Goal: Task Accomplishment & Management: Use online tool/utility

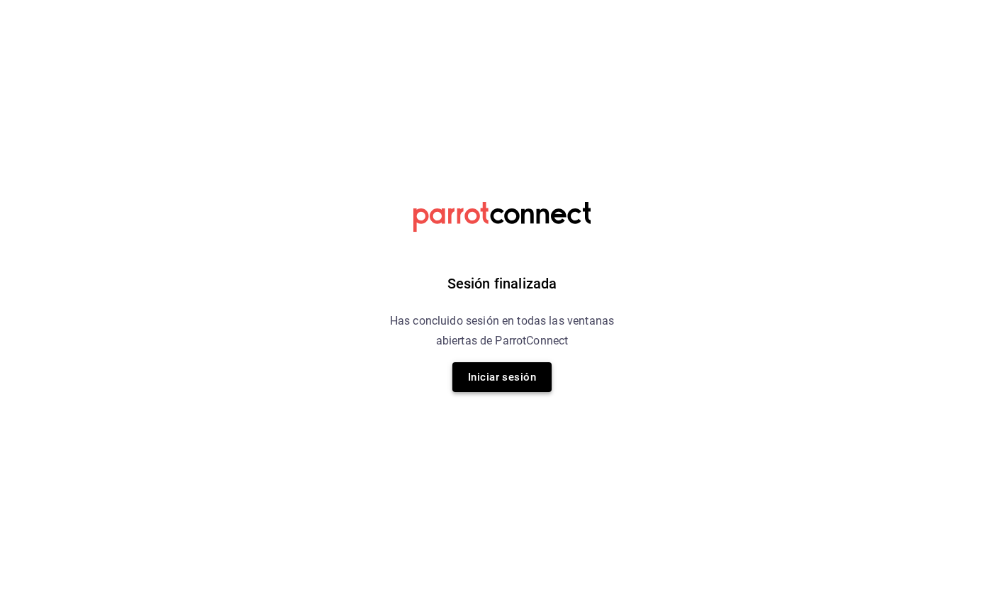
click at [416, 373] on button "Iniciar sesión" at bounding box center [502, 377] width 99 height 30
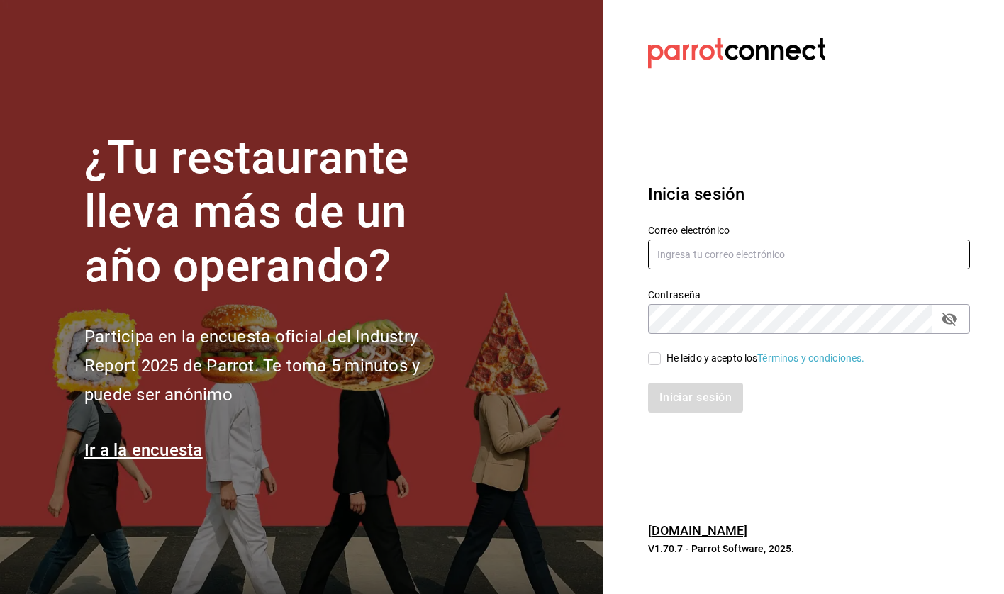
click at [416, 257] on input "text" at bounding box center [809, 255] width 322 height 30
type input "hola@grupomidam.com"
click at [416, 354] on input "He leído y acepto los Términos y condiciones." at bounding box center [654, 359] width 13 height 13
checkbox input "true"
click at [416, 398] on button "Iniciar sesión" at bounding box center [696, 398] width 96 height 30
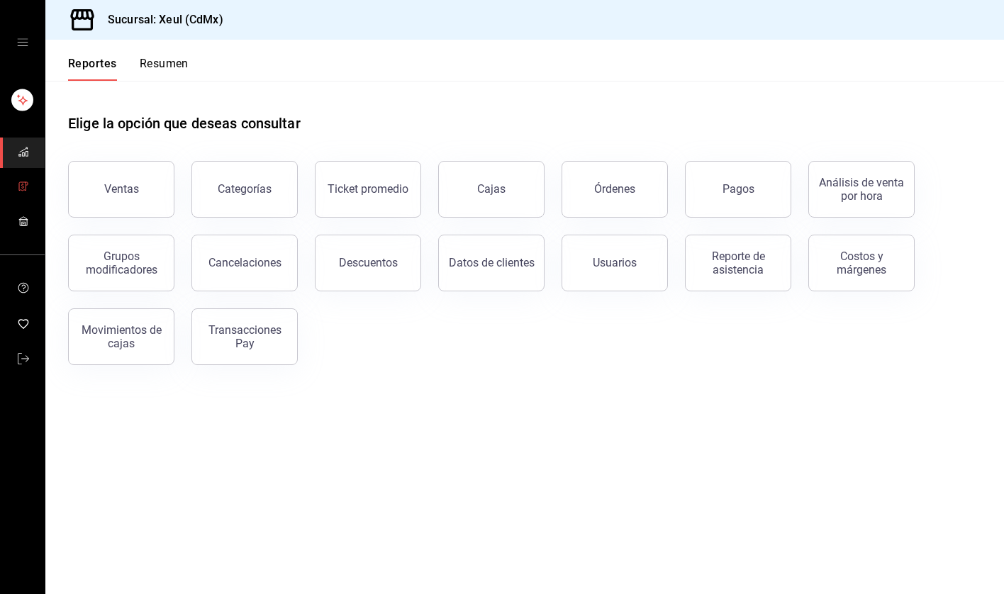
click at [19, 189] on icon "mailbox folders" at bounding box center [22, 186] width 6 height 9
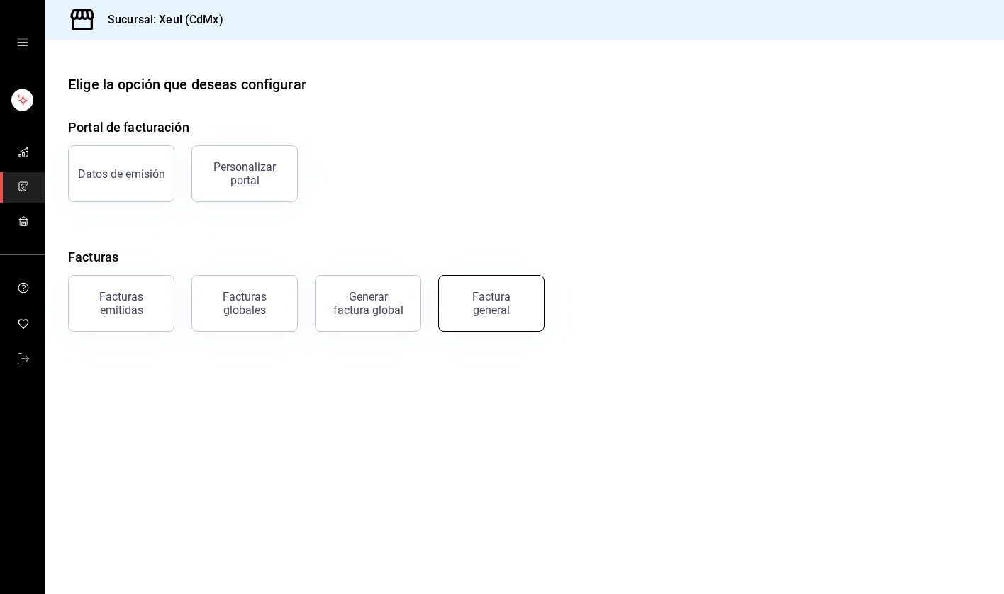
click at [480, 306] on div "Factura general" at bounding box center [491, 303] width 71 height 27
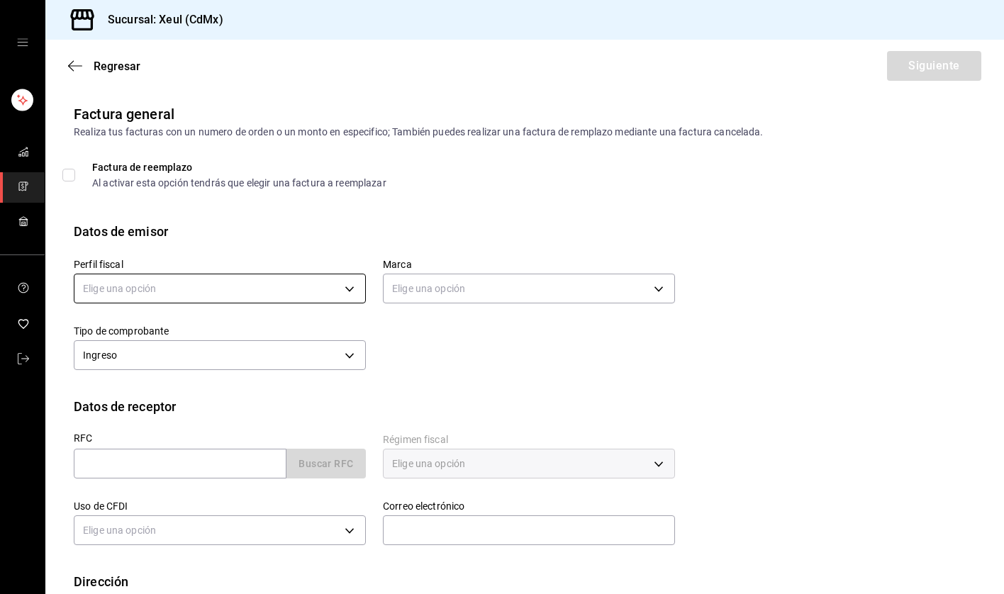
click at [342, 279] on body "Sucursal: Xeul (CdMx) Regresar Siguiente Factura general Realiza tus facturas c…" at bounding box center [502, 297] width 1004 height 594
click at [262, 370] on li "SEUNG MOOK LEE" at bounding box center [219, 361] width 291 height 26
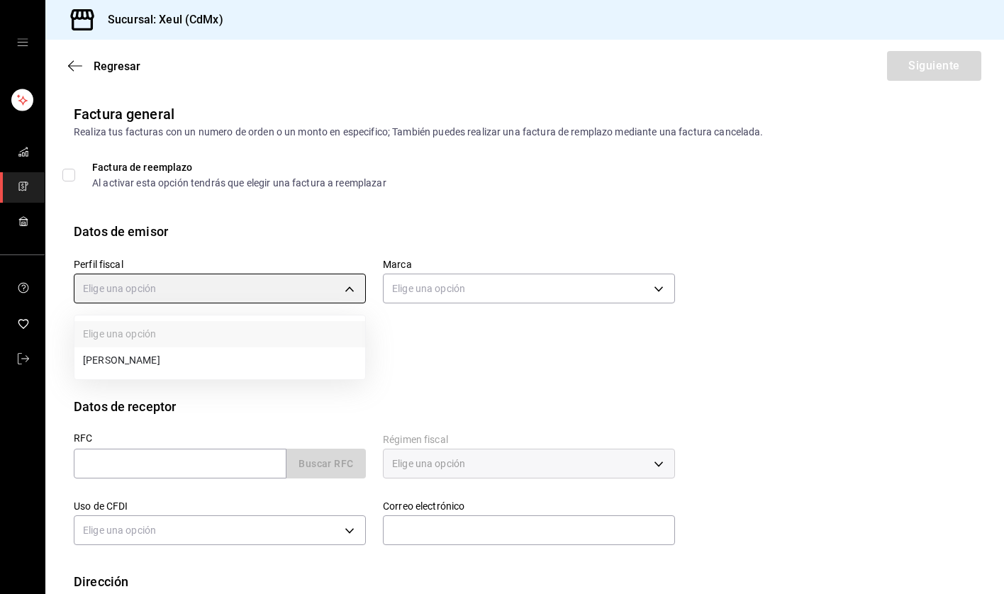
type input "554c110a-18dd-44f3-977d-186ab1f95351"
type input "556c56df-7d38-43a9-98c1-84be39c4f433"
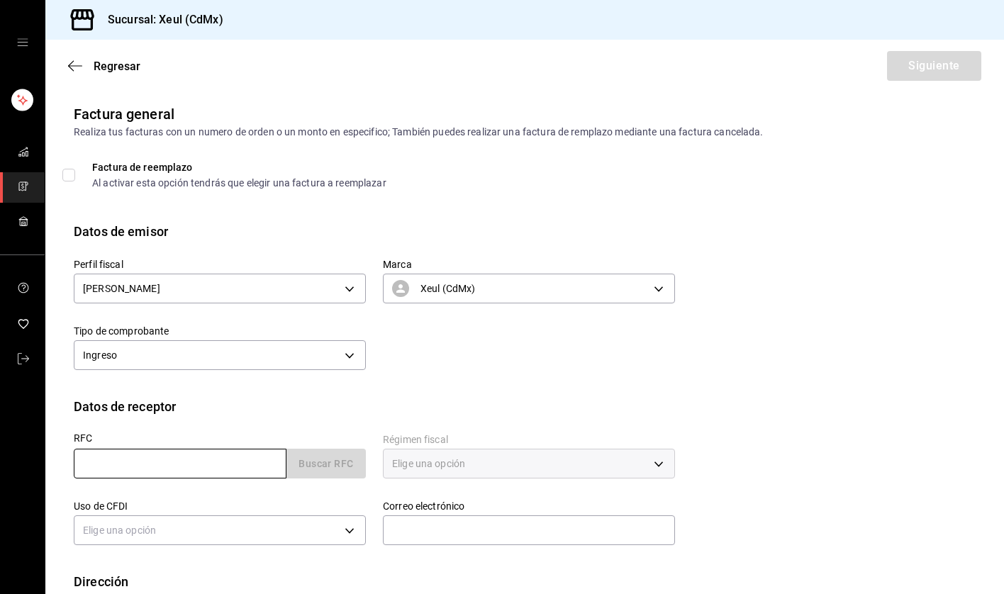
click at [130, 460] on input "text" at bounding box center [180, 464] width 213 height 30
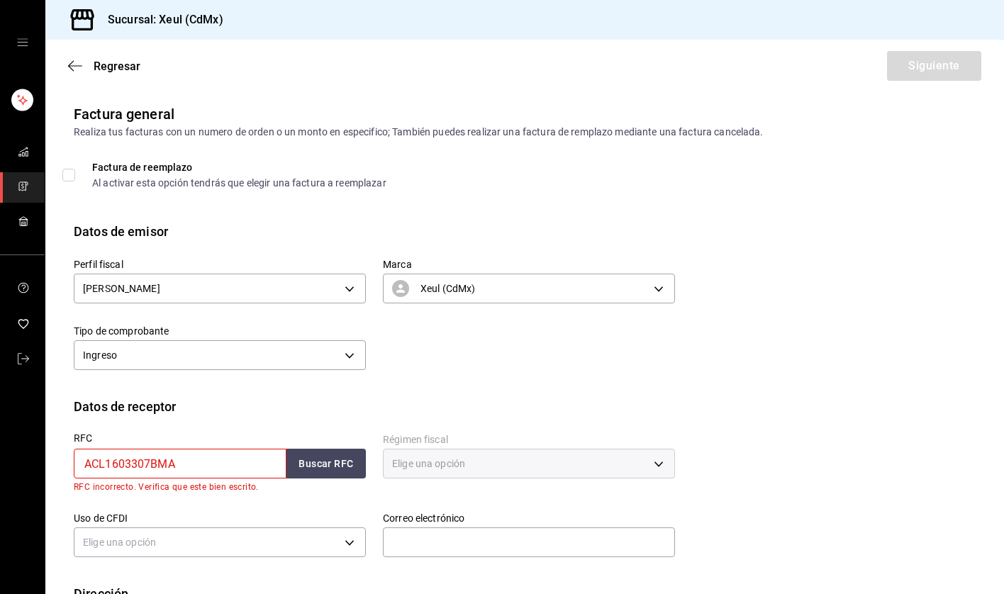
click at [138, 463] on input "ACL1603307BMA" at bounding box center [180, 464] width 213 height 30
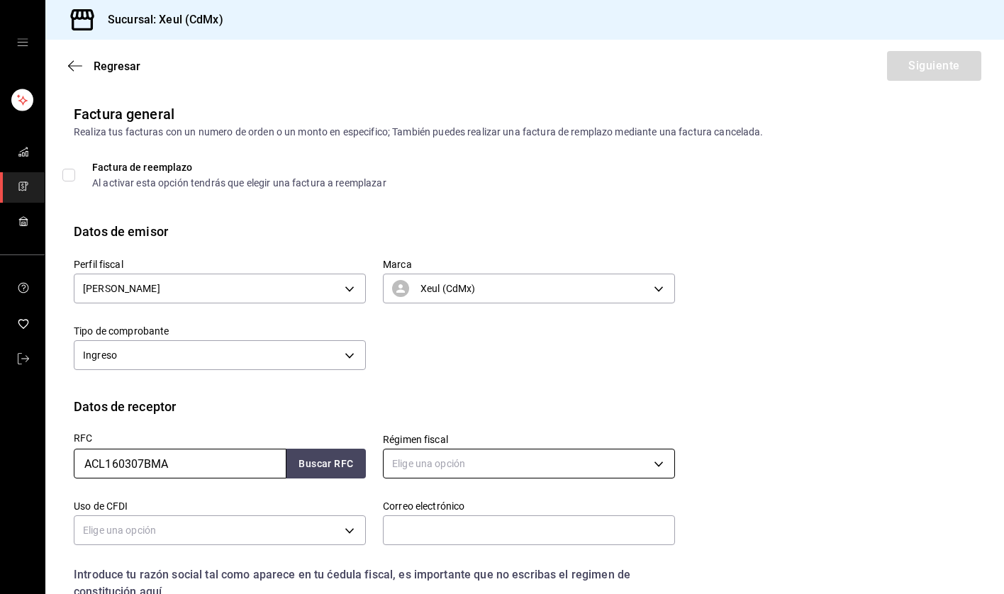
type input "ACL160307BMA"
click at [459, 465] on body "Sucursal: Xeul (CdMx) Regresar Siguiente Factura general Realiza tus facturas c…" at bounding box center [502, 297] width 1004 height 594
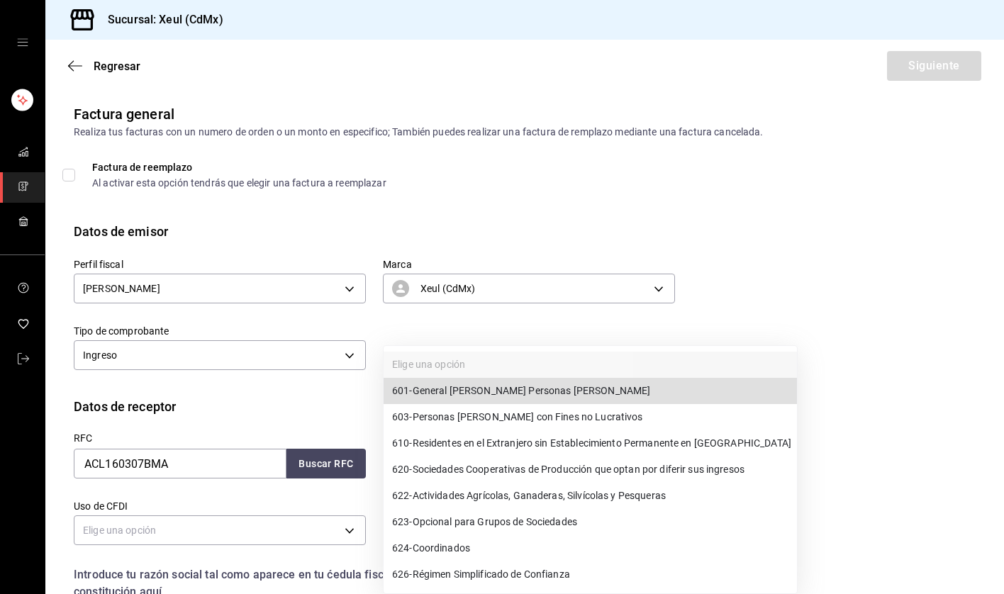
click at [538, 526] on span "623 - Opcional para Grupos de Sociedades" at bounding box center [484, 522] width 185 height 15
type input "623"
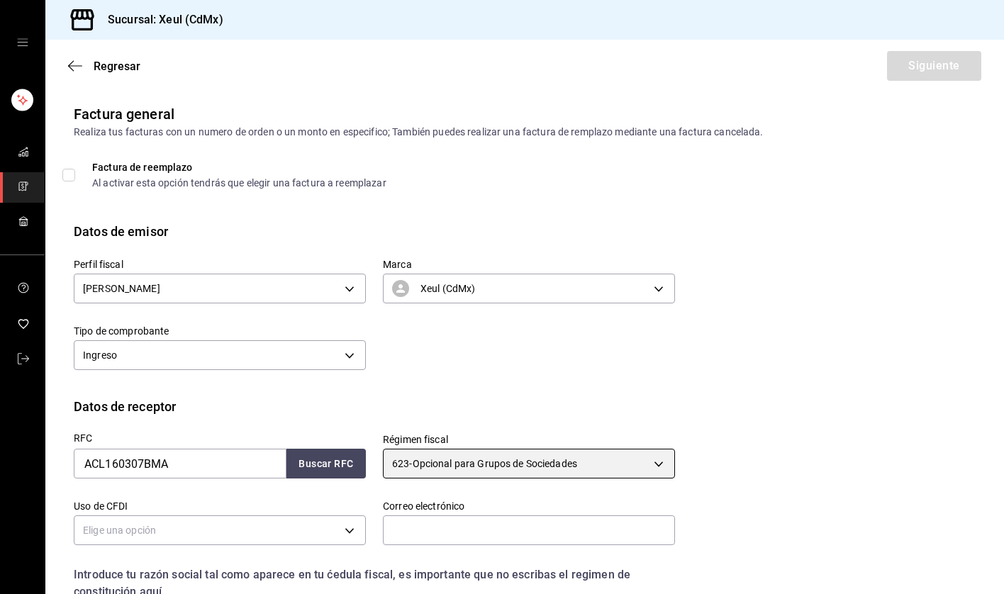
scroll to position [200, 0]
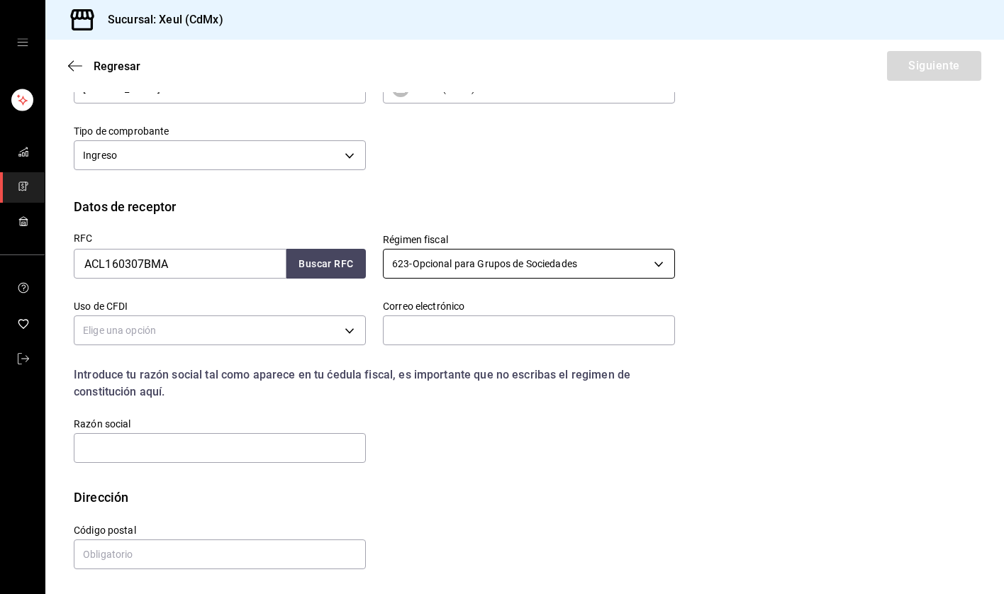
click at [601, 263] on body "Sucursal: Xeul (CdMx) Regresar Siguiente Factura general Realiza tus facturas c…" at bounding box center [502, 297] width 1004 height 594
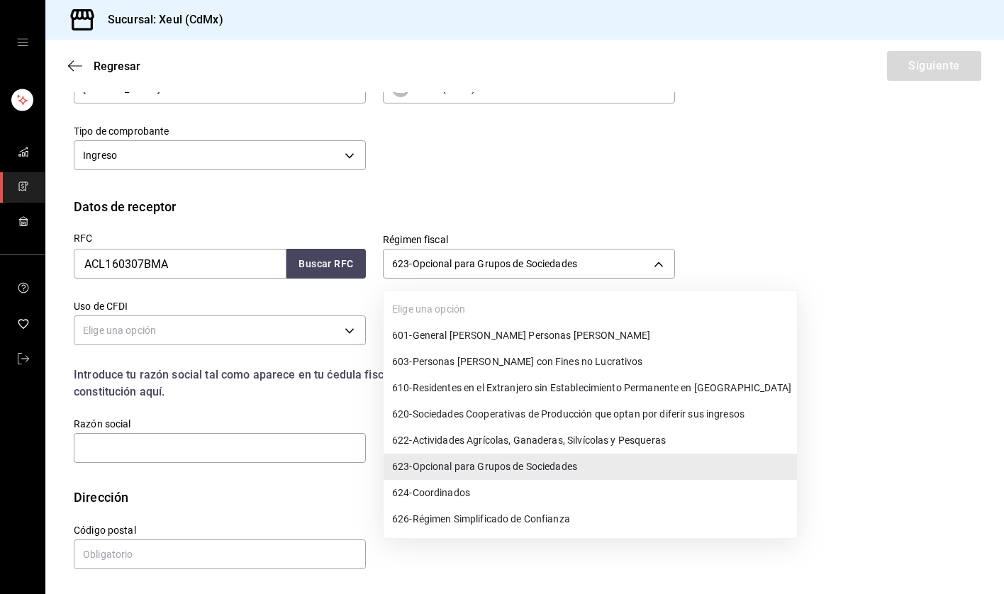
click at [486, 469] on span "623 - Opcional para Grupos de Sociedades" at bounding box center [484, 467] width 185 height 15
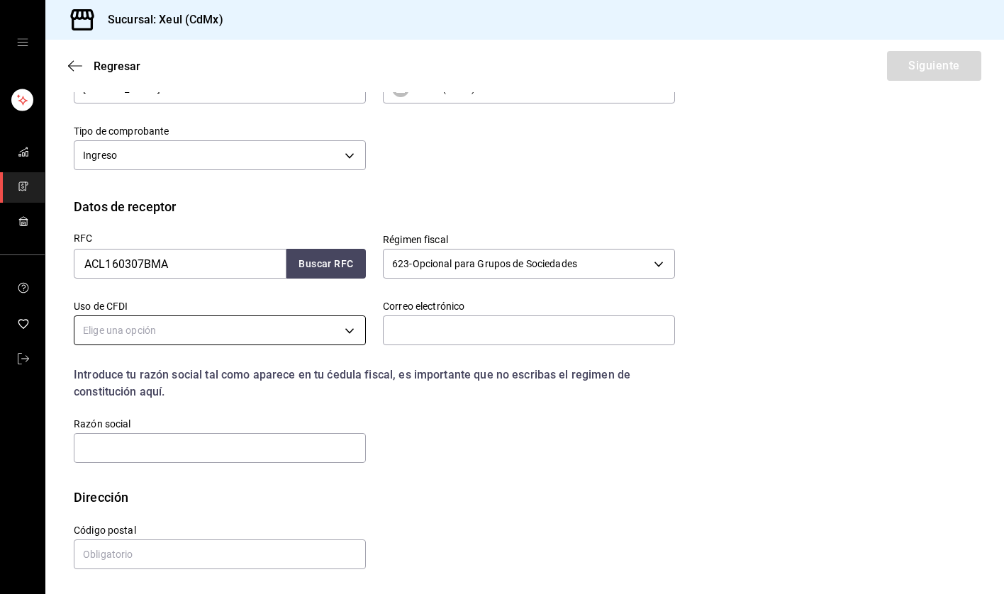
click at [309, 326] on body "Sucursal: Xeul (CdMx) Regresar Siguiente Factura general Realiza tus facturas c…" at bounding box center [502, 297] width 1004 height 594
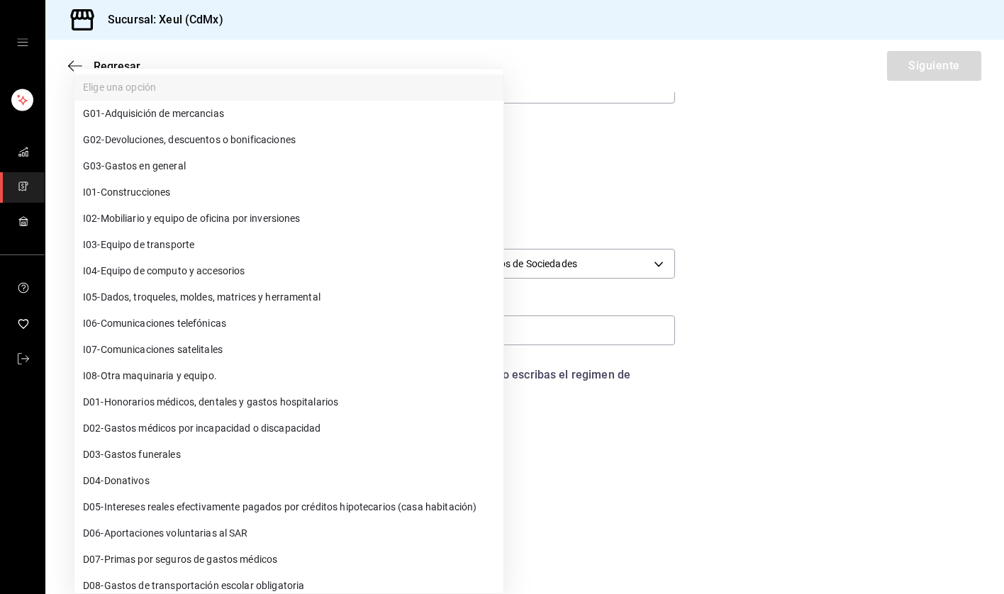
click at [146, 161] on span "G03 - Gastos en general" at bounding box center [134, 166] width 103 height 15
type input "G03"
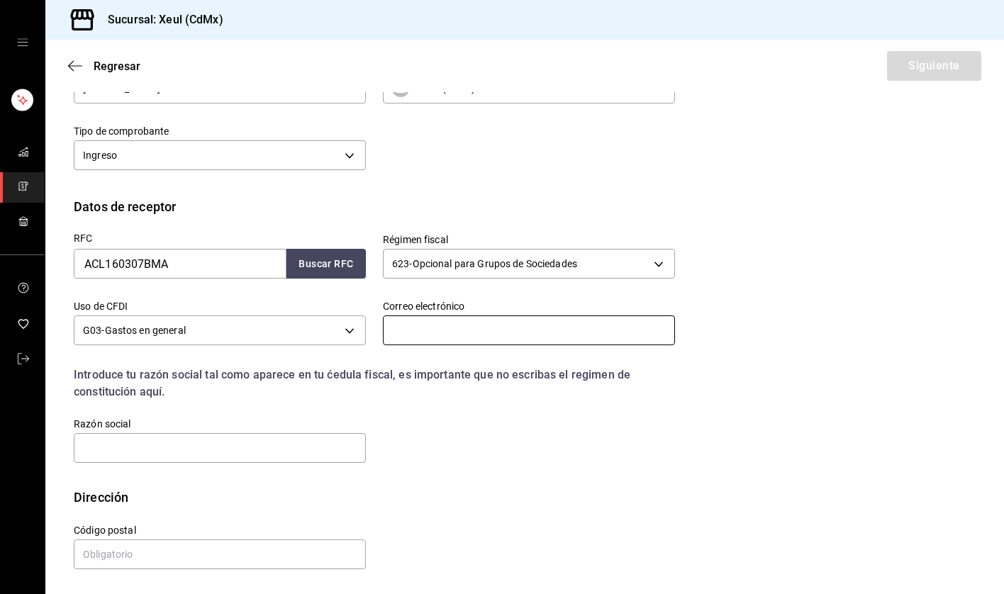
click at [417, 331] on input "text" at bounding box center [529, 331] width 292 height 30
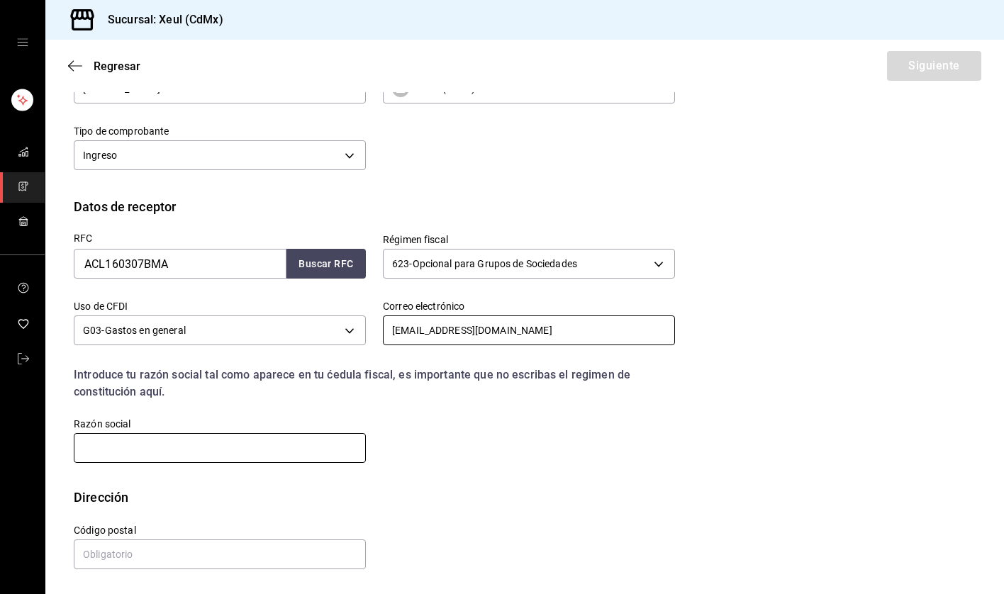
type input "asfaltosclinker@gmail.com"
click at [268, 450] on input "text" at bounding box center [220, 448] width 292 height 30
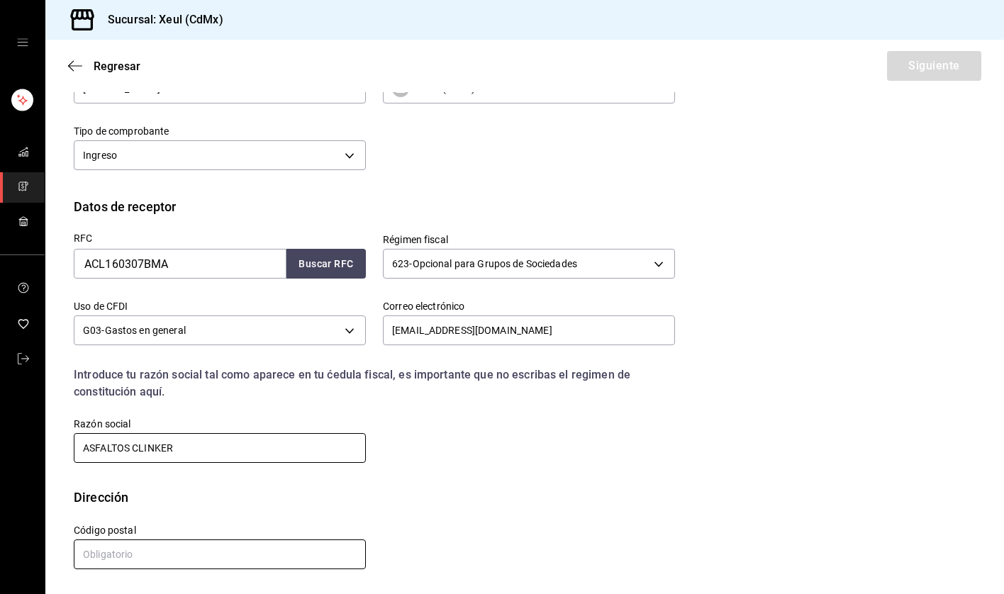
type input "ASFALTOS CLINKER"
click at [155, 558] on input "text" at bounding box center [220, 555] width 292 height 30
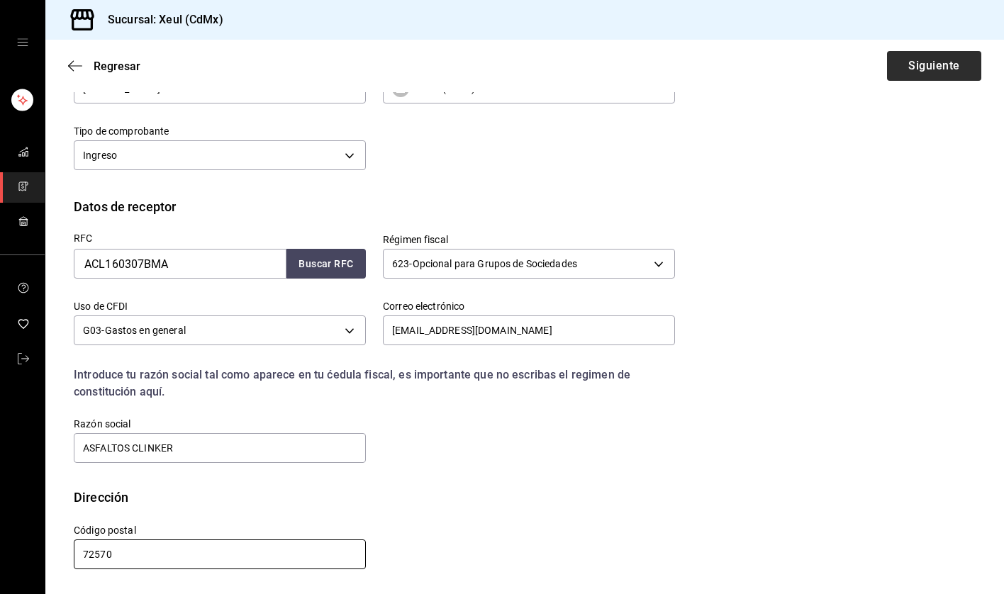
type input "72570"
click at [953, 67] on button "Siguiente" at bounding box center [934, 66] width 94 height 30
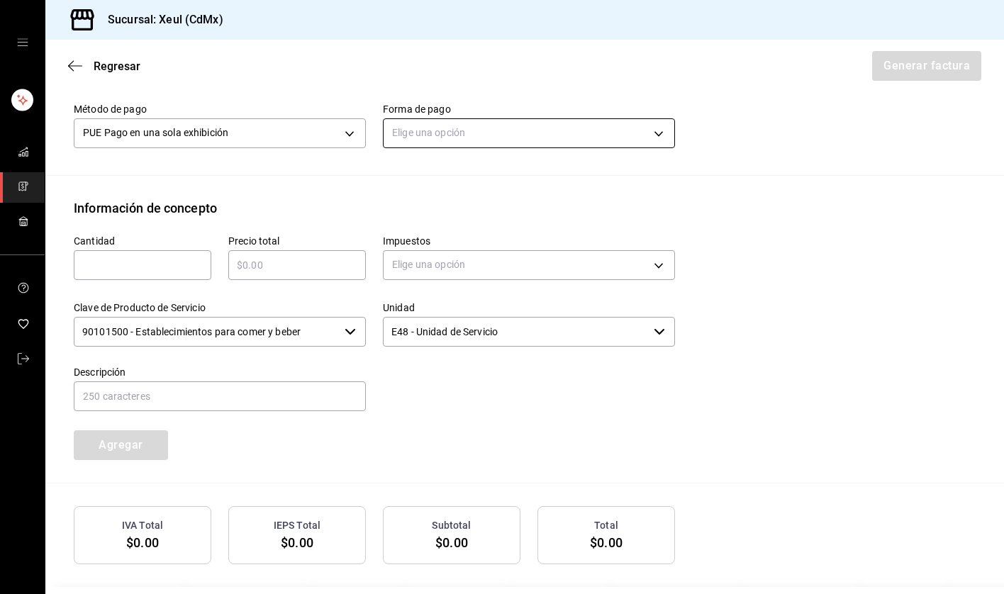
scroll to position [475, 0]
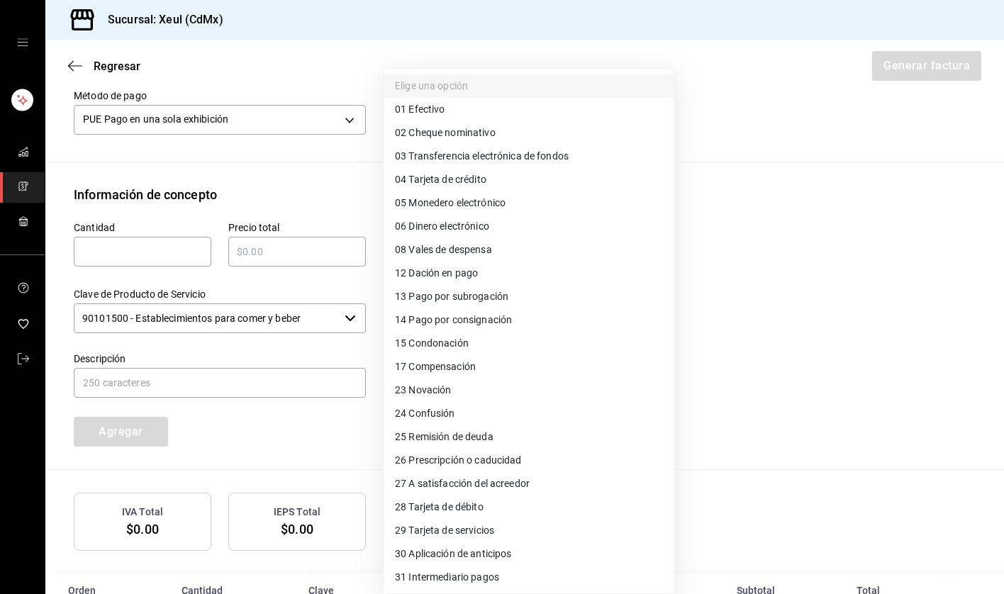
click at [523, 117] on body "Sucursal: Xeul (CdMx) Regresar Generar factura Emisor Perfil fiscal SEUNG MOOK …" at bounding box center [502, 297] width 1004 height 594
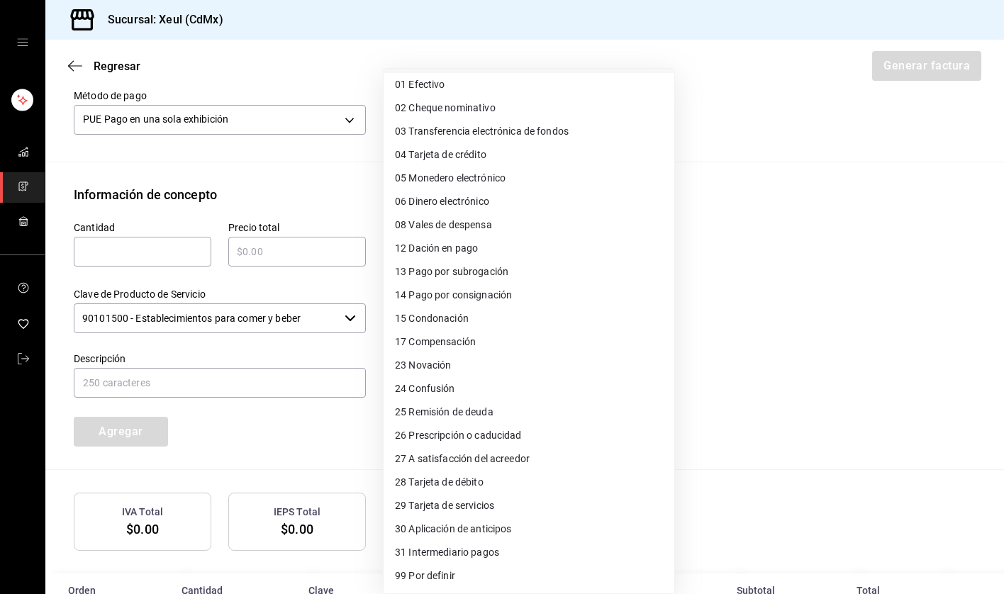
click at [426, 478] on span "28 Tarjeta de débito" at bounding box center [439, 482] width 89 height 15
type input "28"
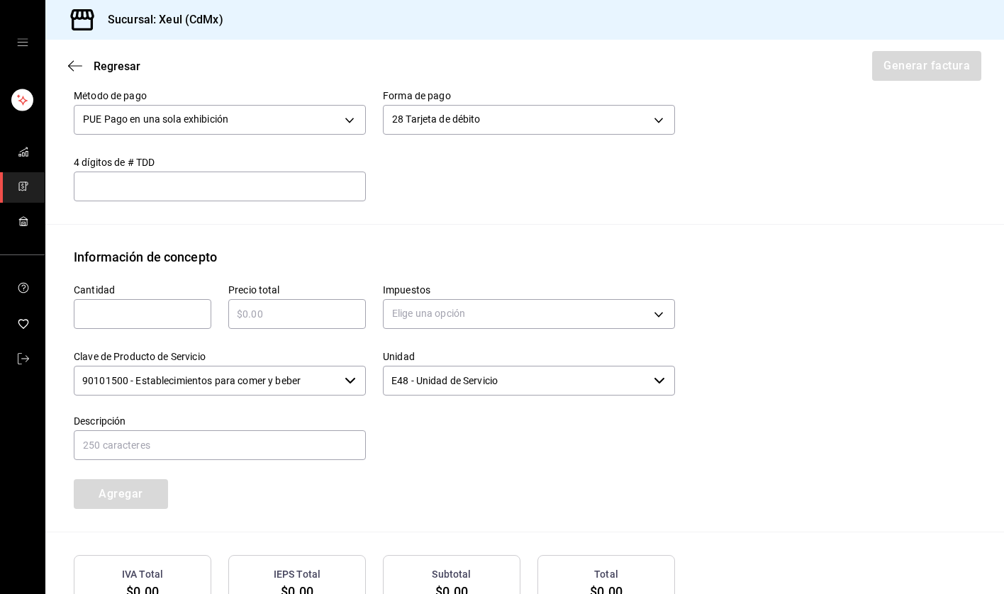
click at [85, 318] on input "text" at bounding box center [143, 314] width 138 height 17
type input "1"
click at [248, 315] on input "text" at bounding box center [297, 314] width 138 height 17
type input "$743"
click at [477, 320] on body "Sucursal: Xeul (CdMx) Regresar Generar factura Emisor Perfil fiscal SEUNG MOOK …" at bounding box center [502, 297] width 1004 height 594
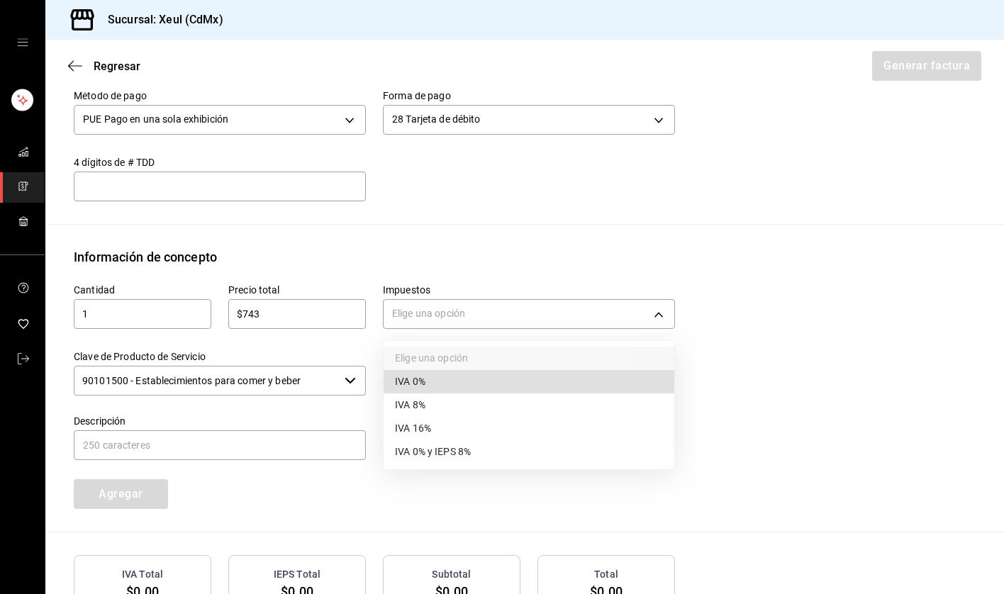
click at [431, 428] on span "IVA 16%" at bounding box center [413, 428] width 36 height 15
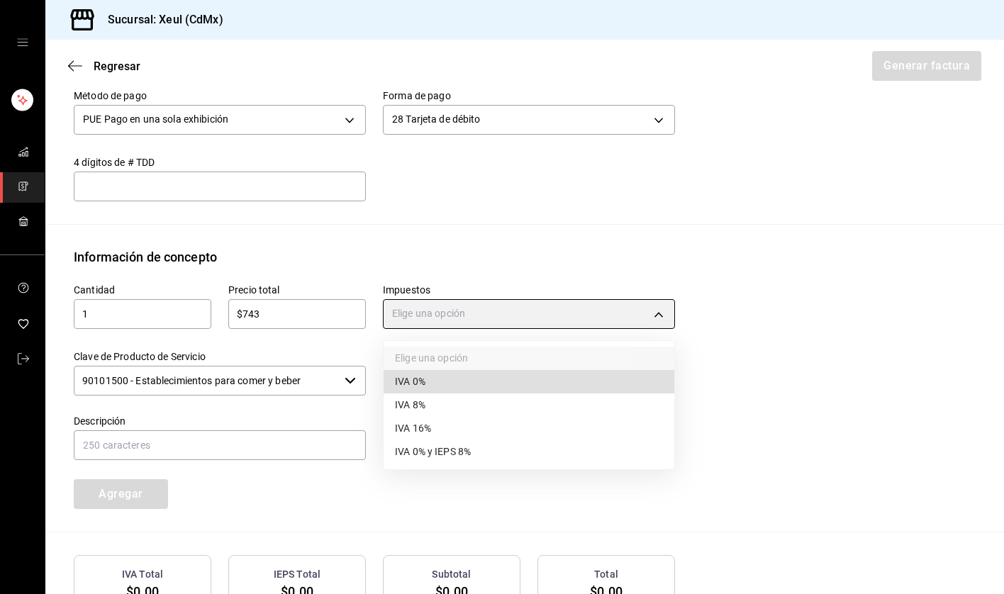
type input "IVA_16"
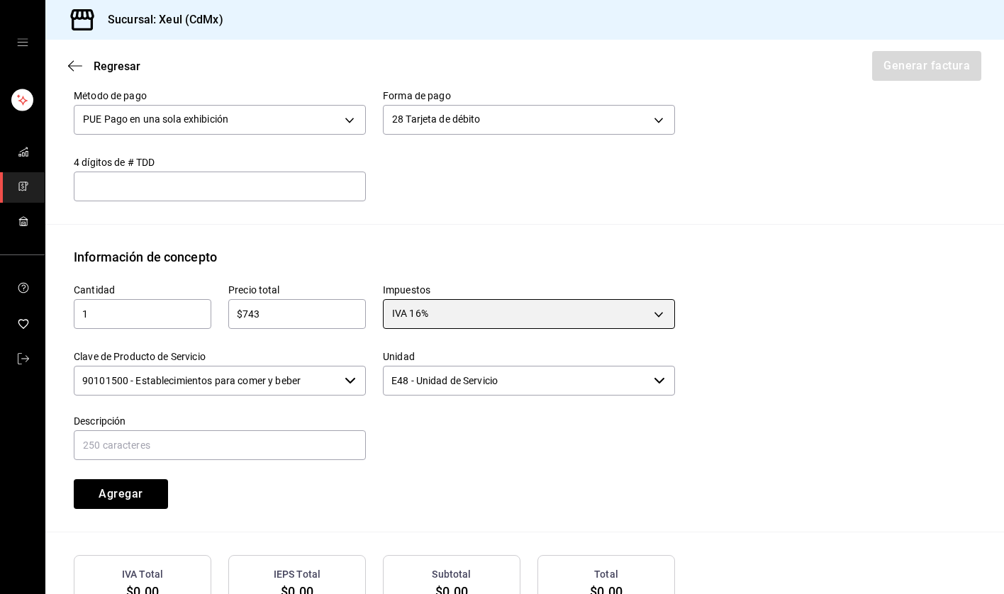
scroll to position [579, 0]
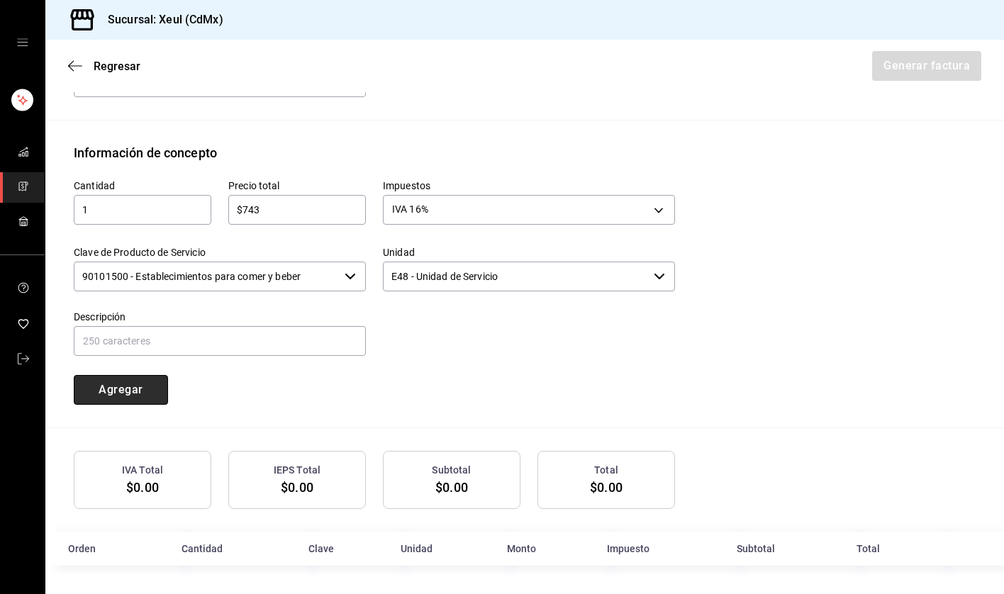
click at [138, 394] on button "Agregar" at bounding box center [121, 390] width 94 height 30
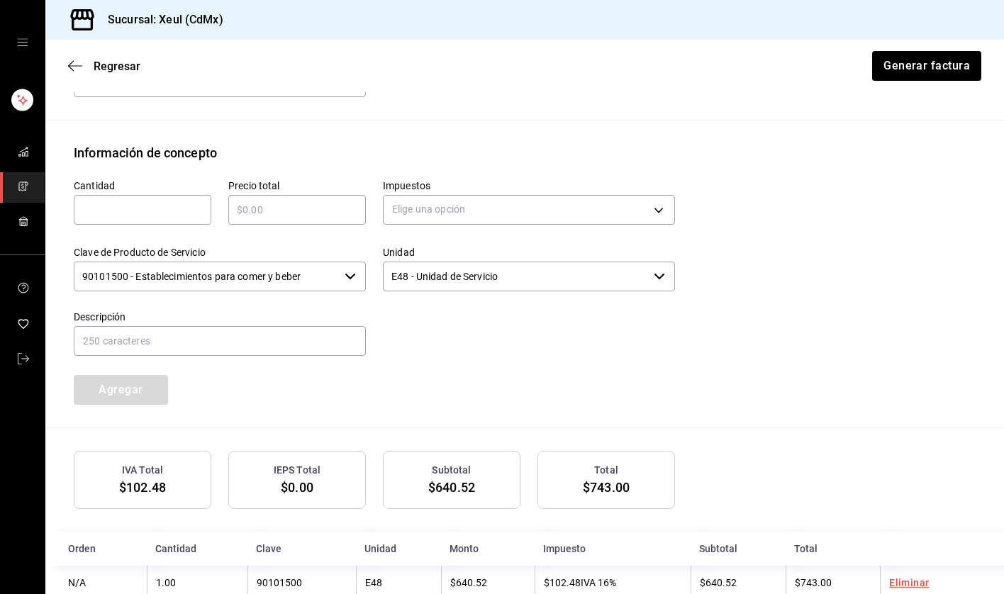
scroll to position [614, 0]
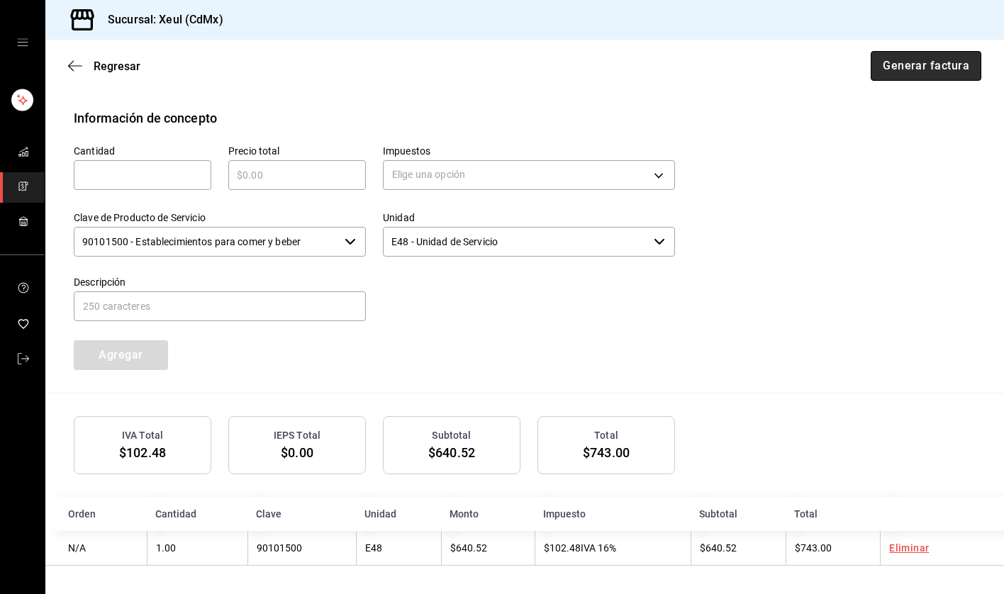
click at [911, 67] on button "Generar factura" at bounding box center [926, 66] width 111 height 30
